Goal: Navigation & Orientation: Go to known website

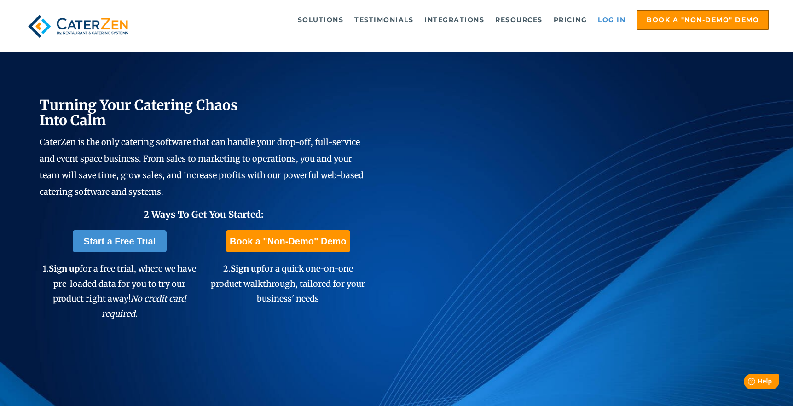
click at [602, 22] on link "Log in" at bounding box center [611, 20] width 37 height 18
